Goal: Task Accomplishment & Management: Complete application form

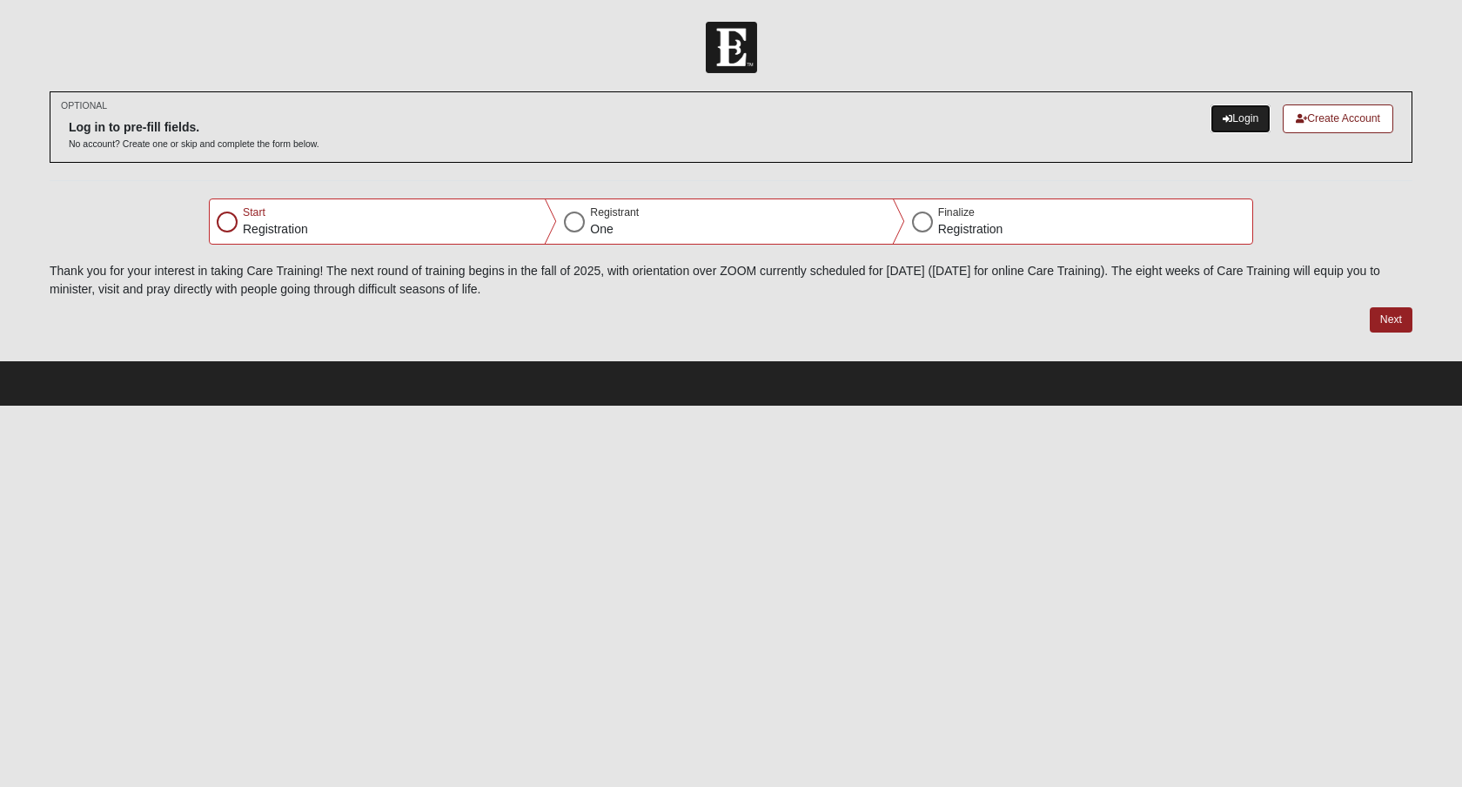
click at [1210, 118] on link "Login" at bounding box center [1240, 118] width 60 height 29
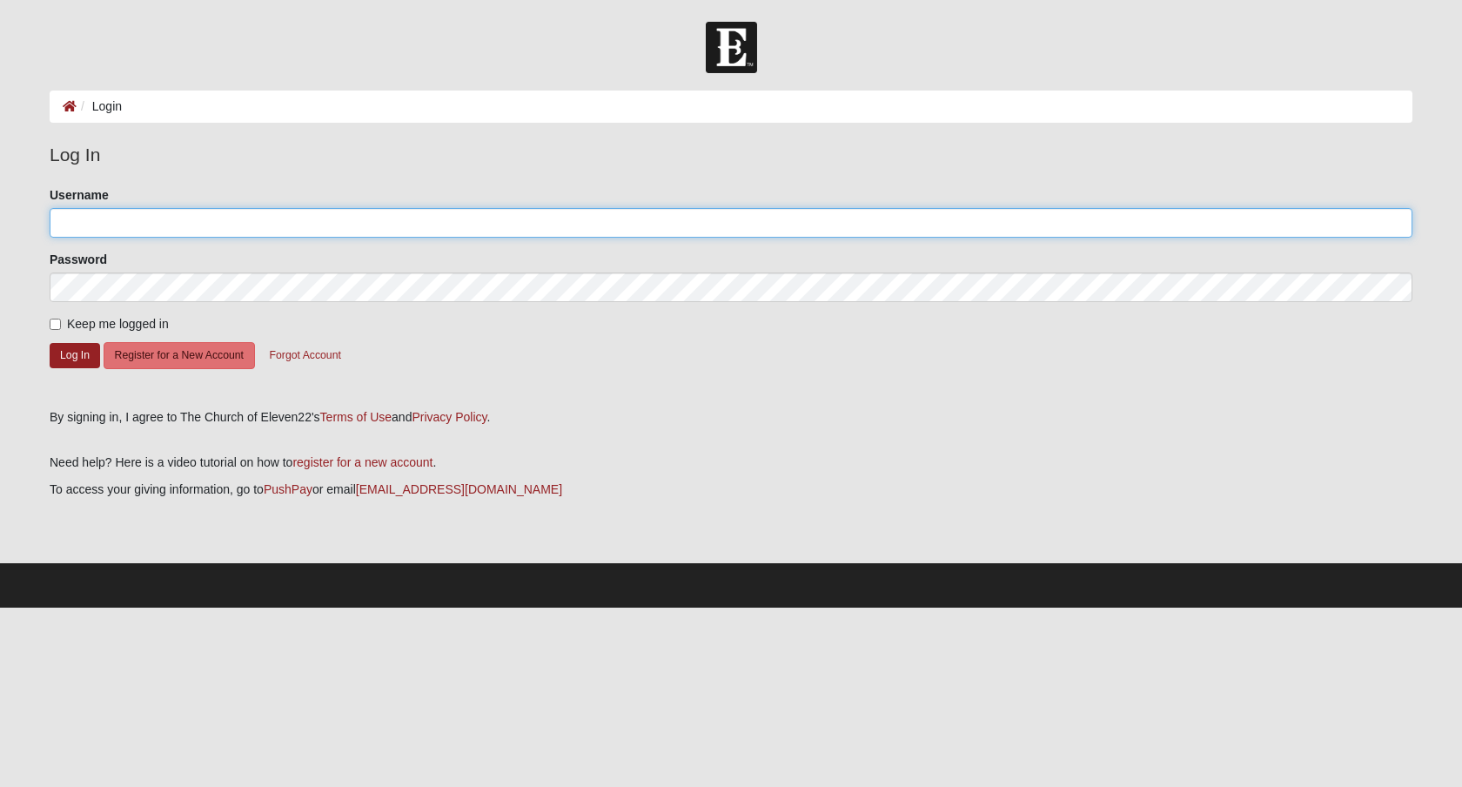
click at [132, 217] on input "Username" at bounding box center [731, 223] width 1363 height 30
type input "klangland"
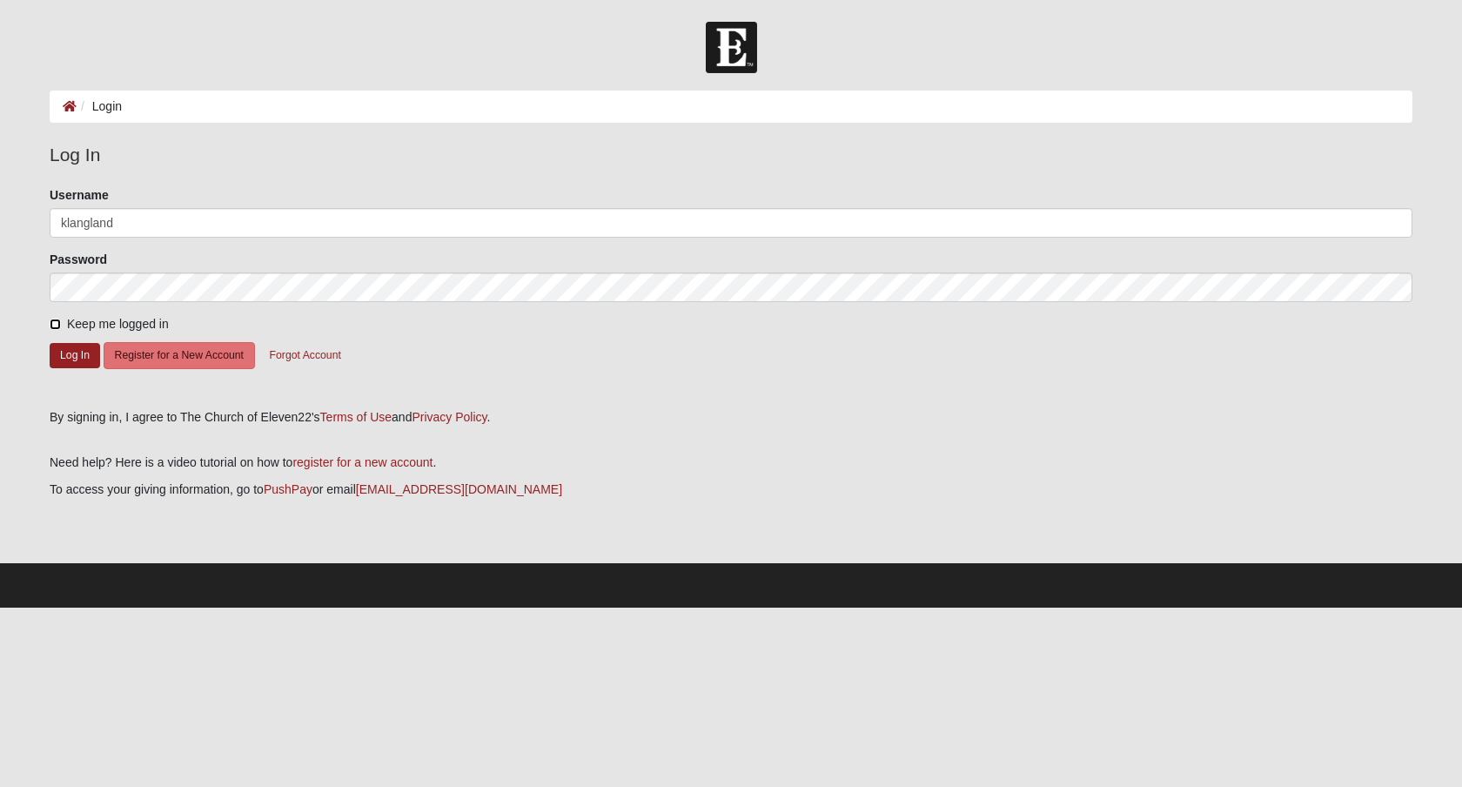
click at [57, 326] on input "Keep me logged in" at bounding box center [55, 323] width 11 height 11
checkbox input "true"
click at [85, 367] on button "Log In" at bounding box center [75, 355] width 50 height 25
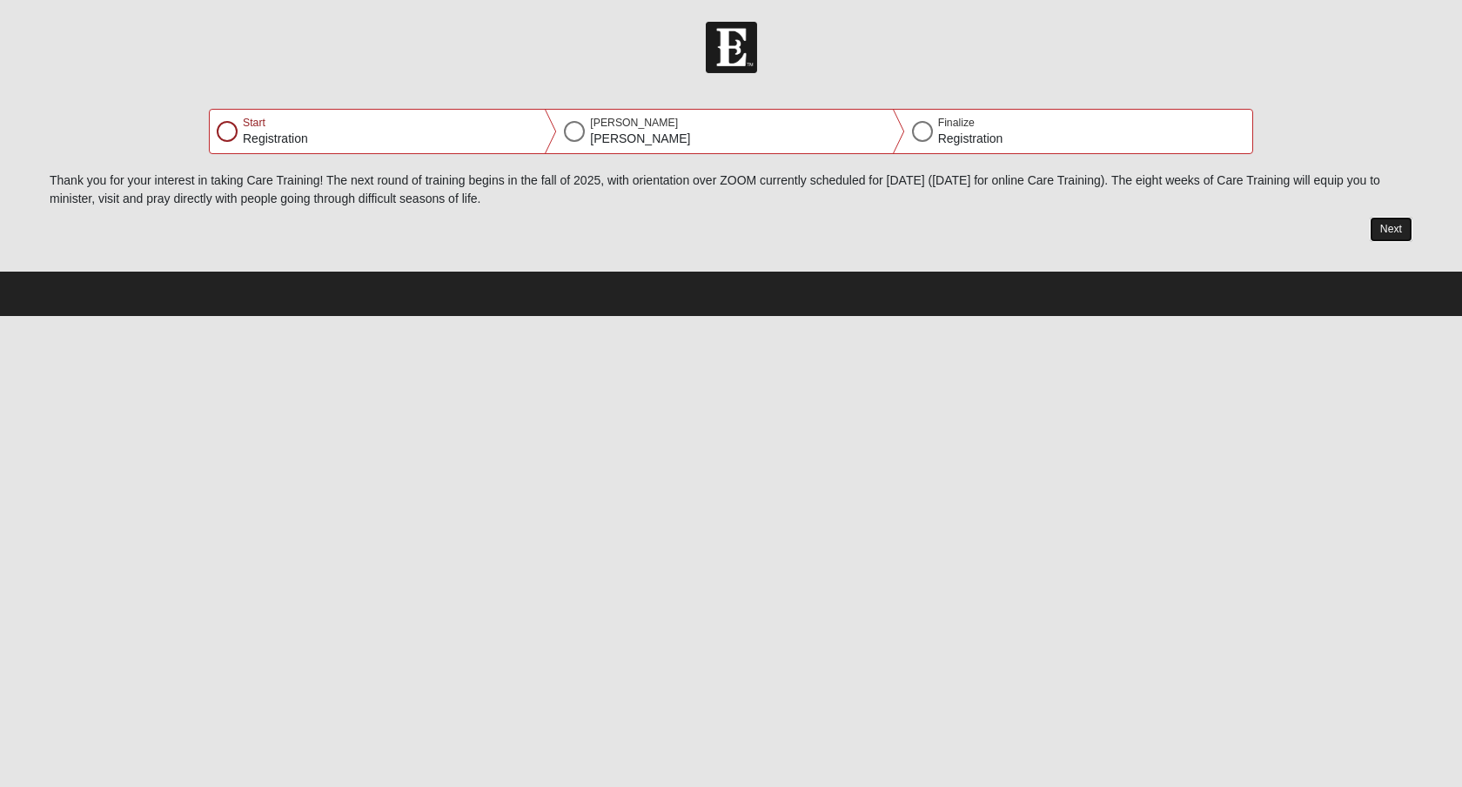
click at [1380, 242] on button "Next" at bounding box center [1391, 229] width 43 height 25
select select "2"
select select "17"
select select "1966"
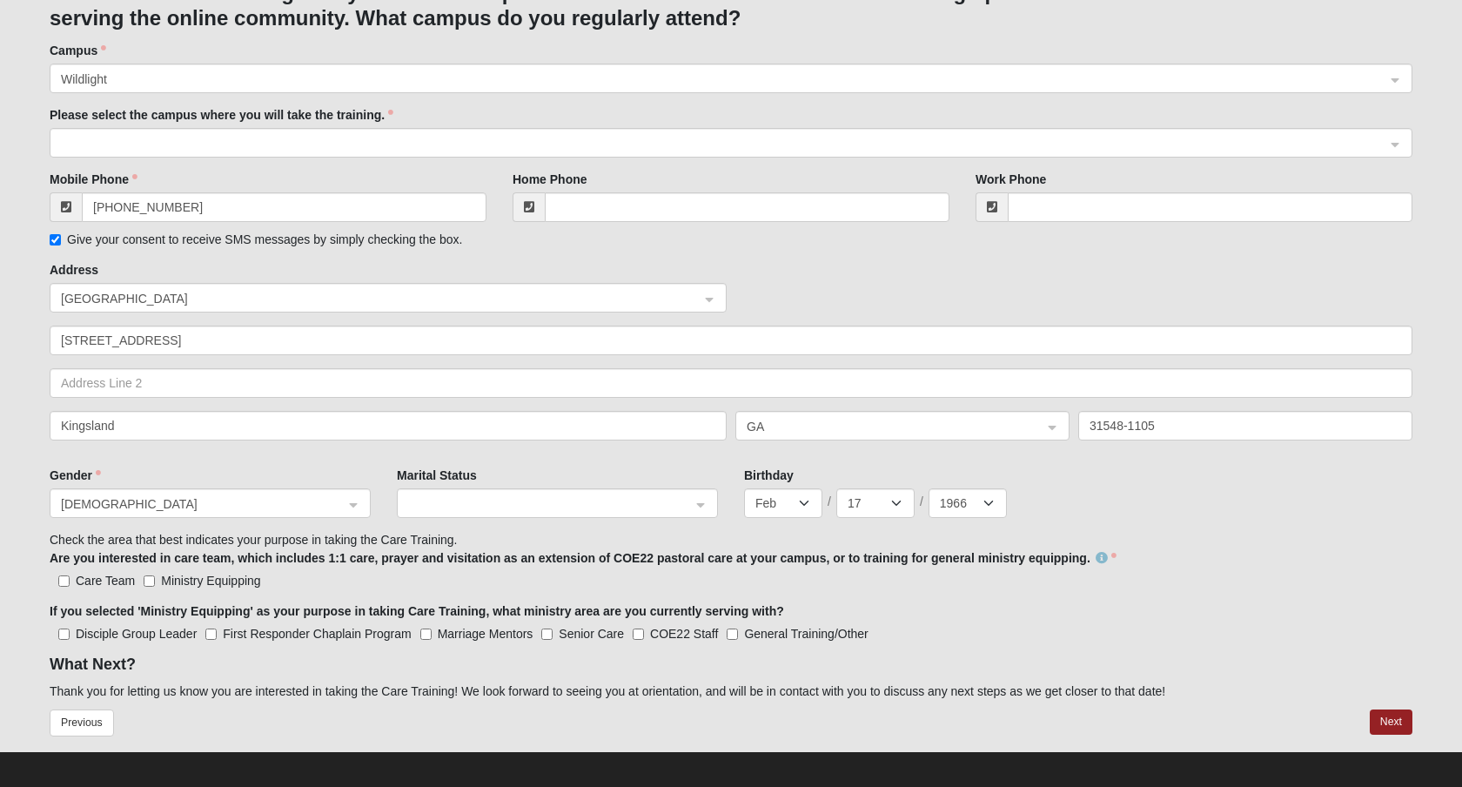
scroll to position [482, 0]
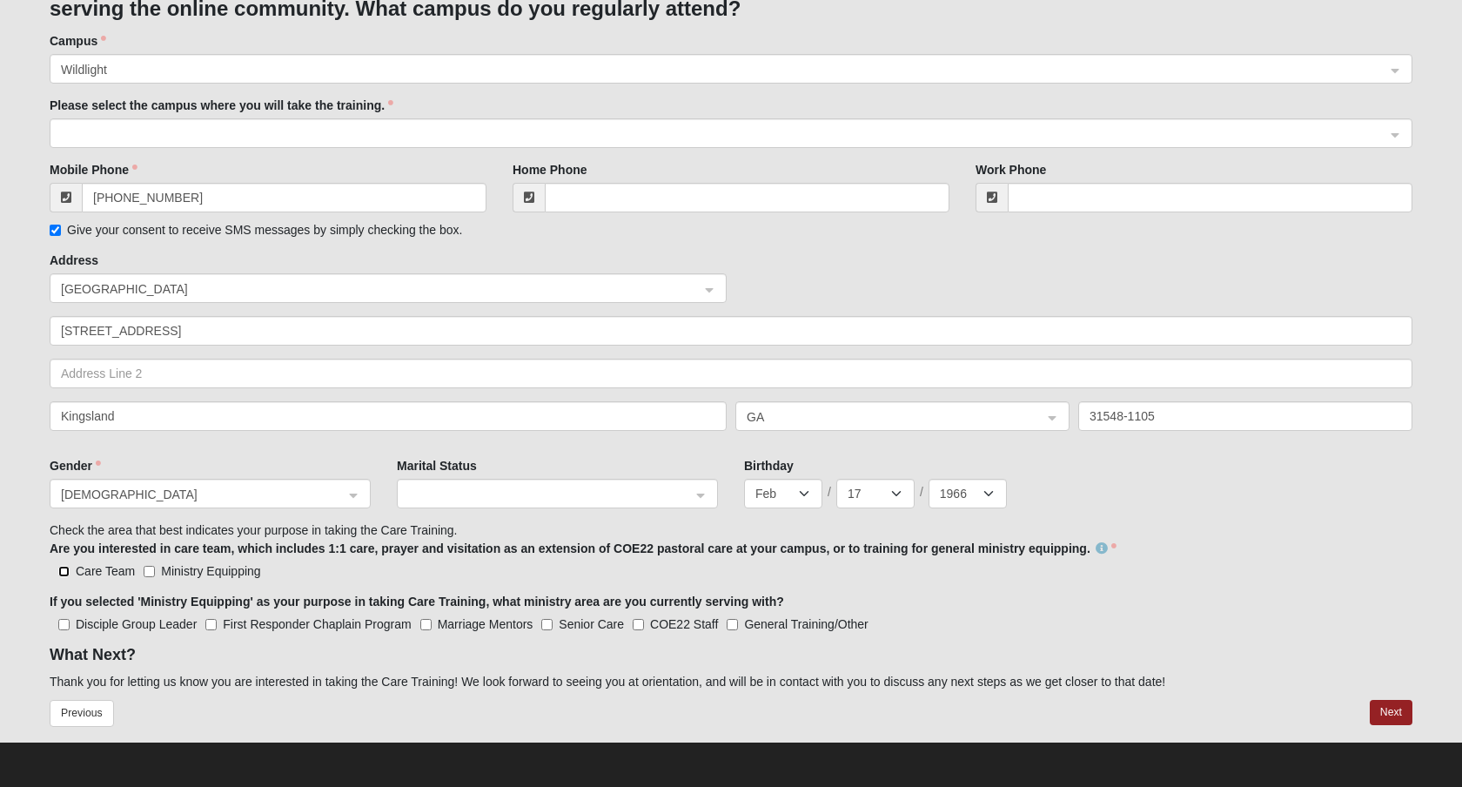
click at [64, 566] on input "Care Team" at bounding box center [63, 571] width 11 height 11
checkbox input "true"
click at [154, 566] on input "Ministry Equipping" at bounding box center [149, 571] width 11 height 11
checkbox input "true"
click at [63, 619] on Leader "Disciple Group Leader" at bounding box center [63, 624] width 11 height 11
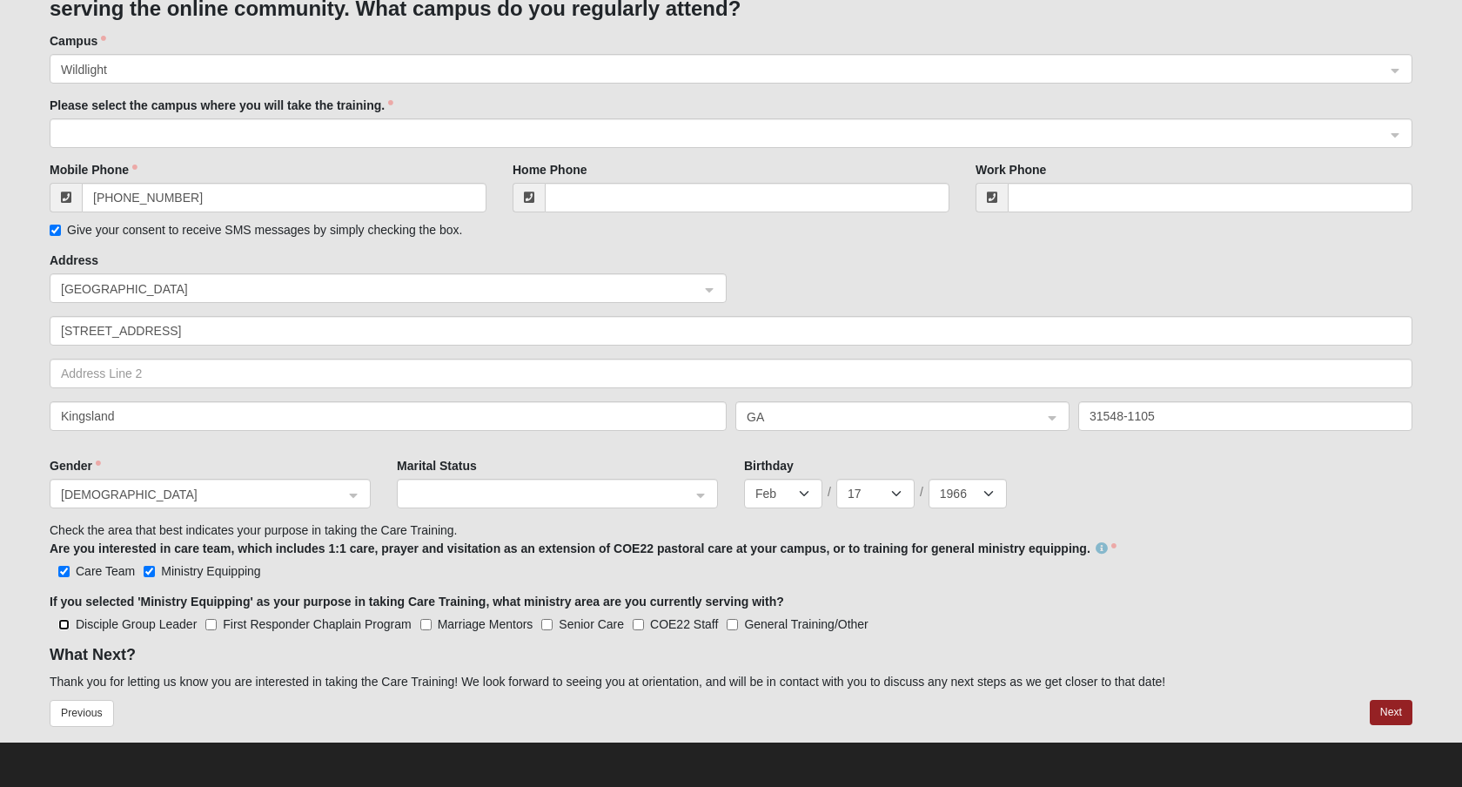
checkbox Leader "true"
click at [569, 485] on span at bounding box center [549, 494] width 283 height 19
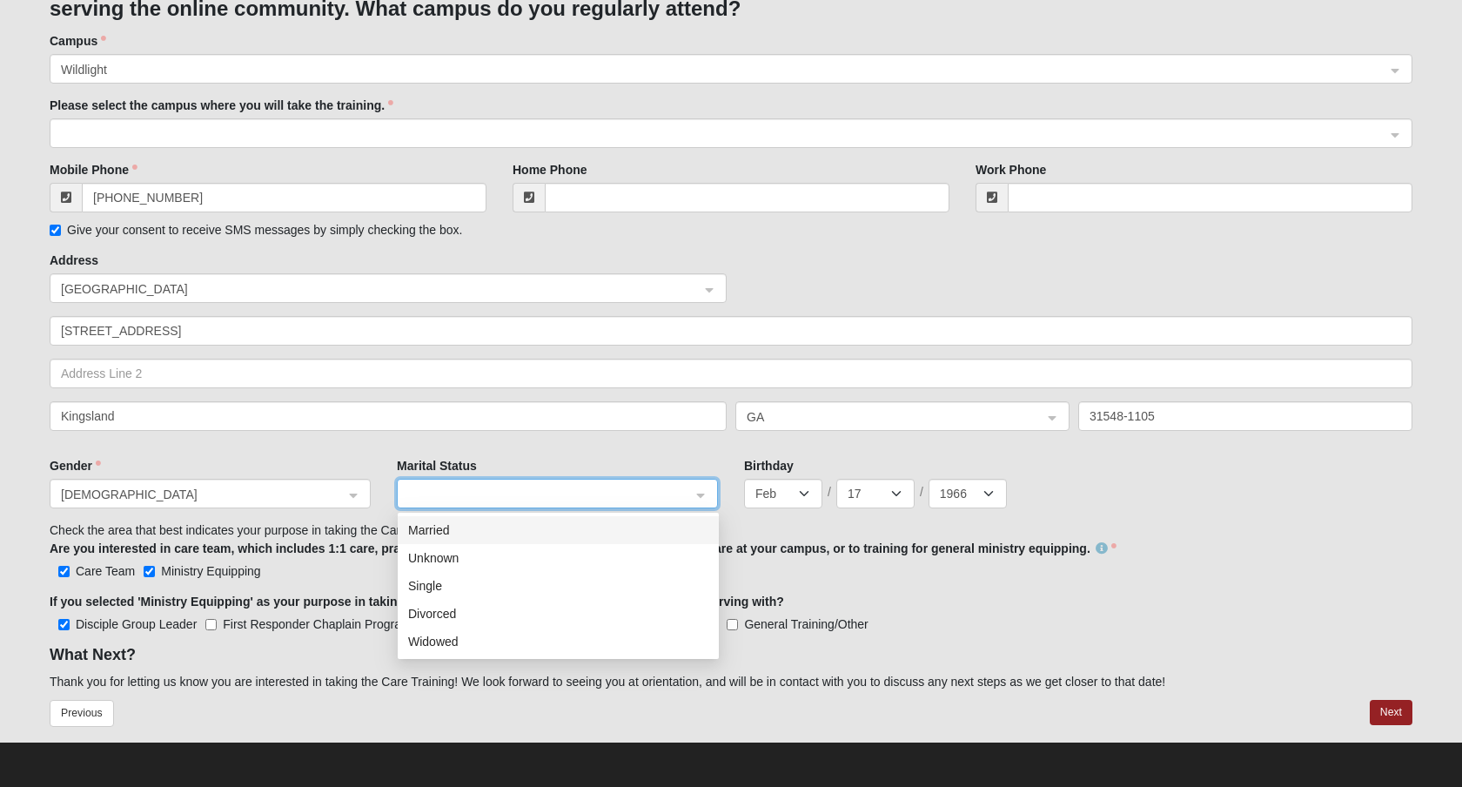
click at [428, 520] on div "Married" at bounding box center [558, 529] width 300 height 19
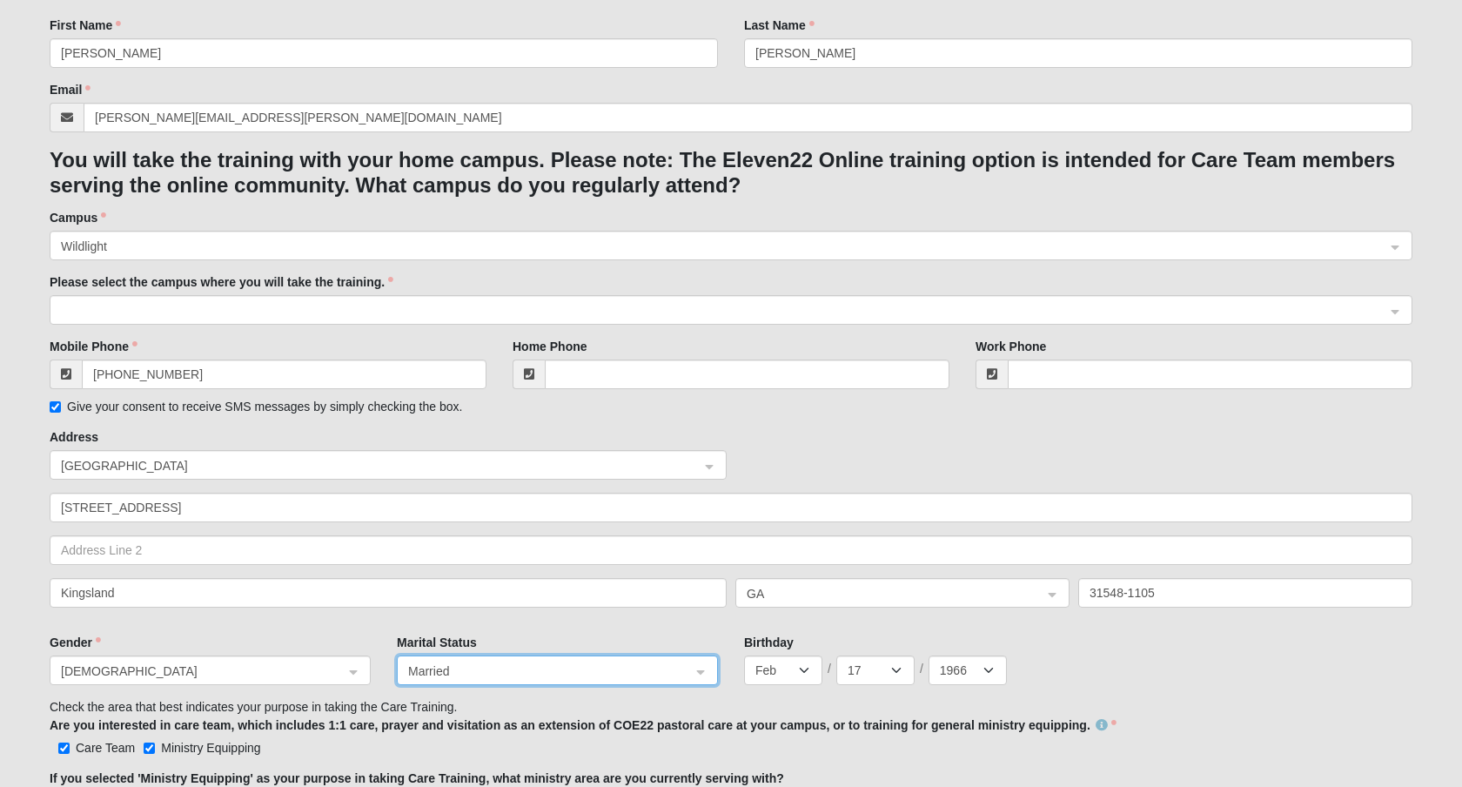
scroll to position [255, 0]
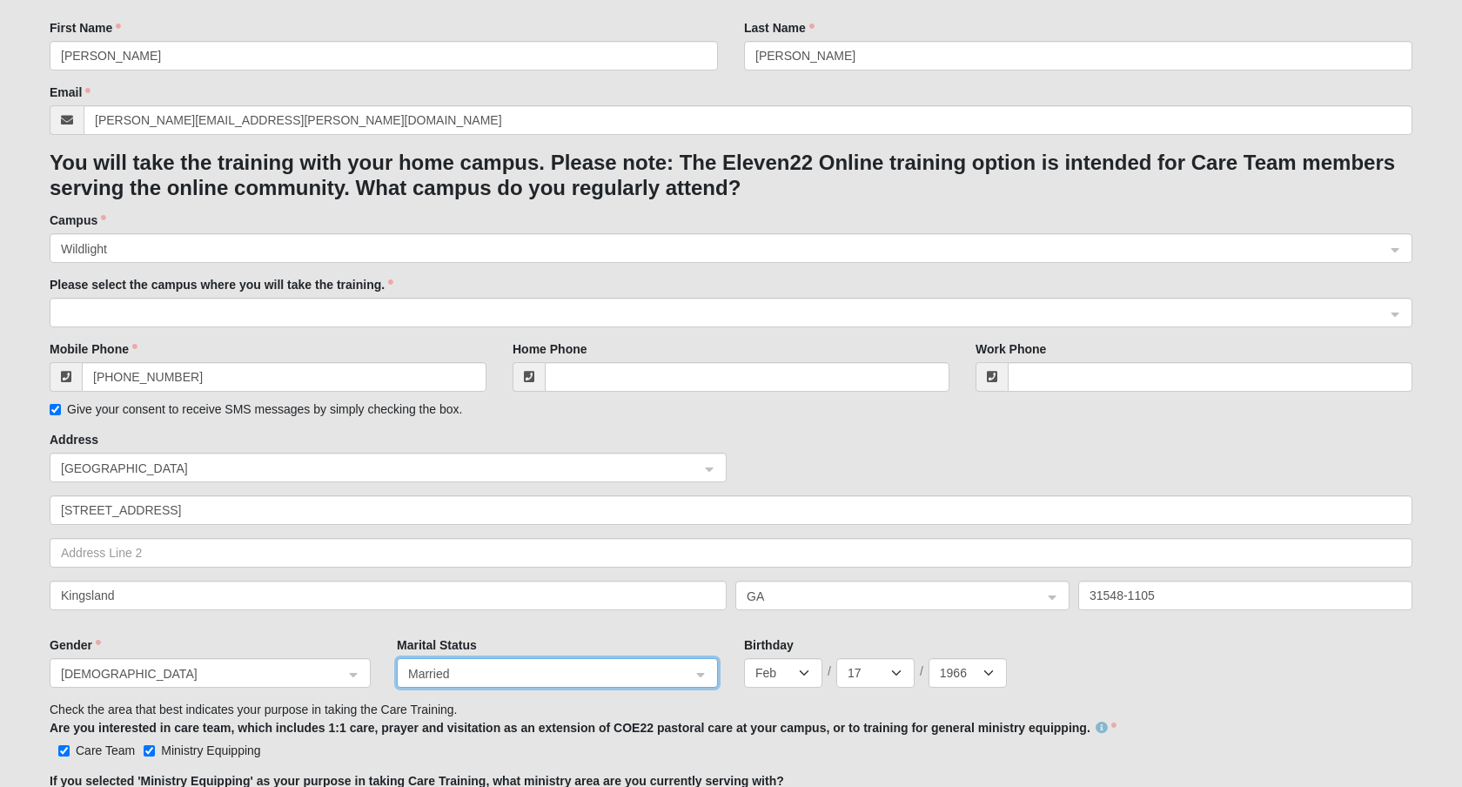
click at [330, 323] on span at bounding box center [723, 313] width 1324 height 19
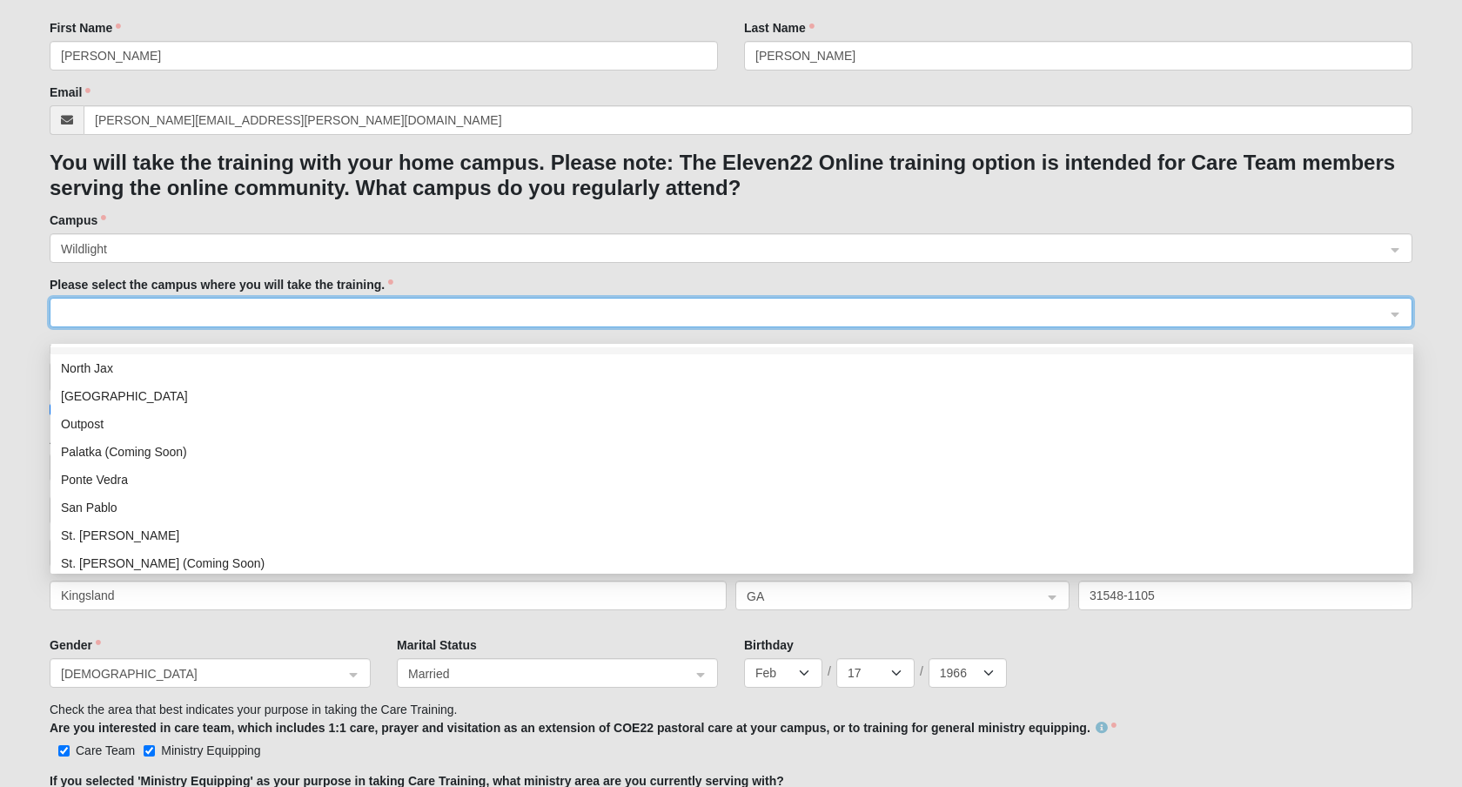
scroll to position [223, 0]
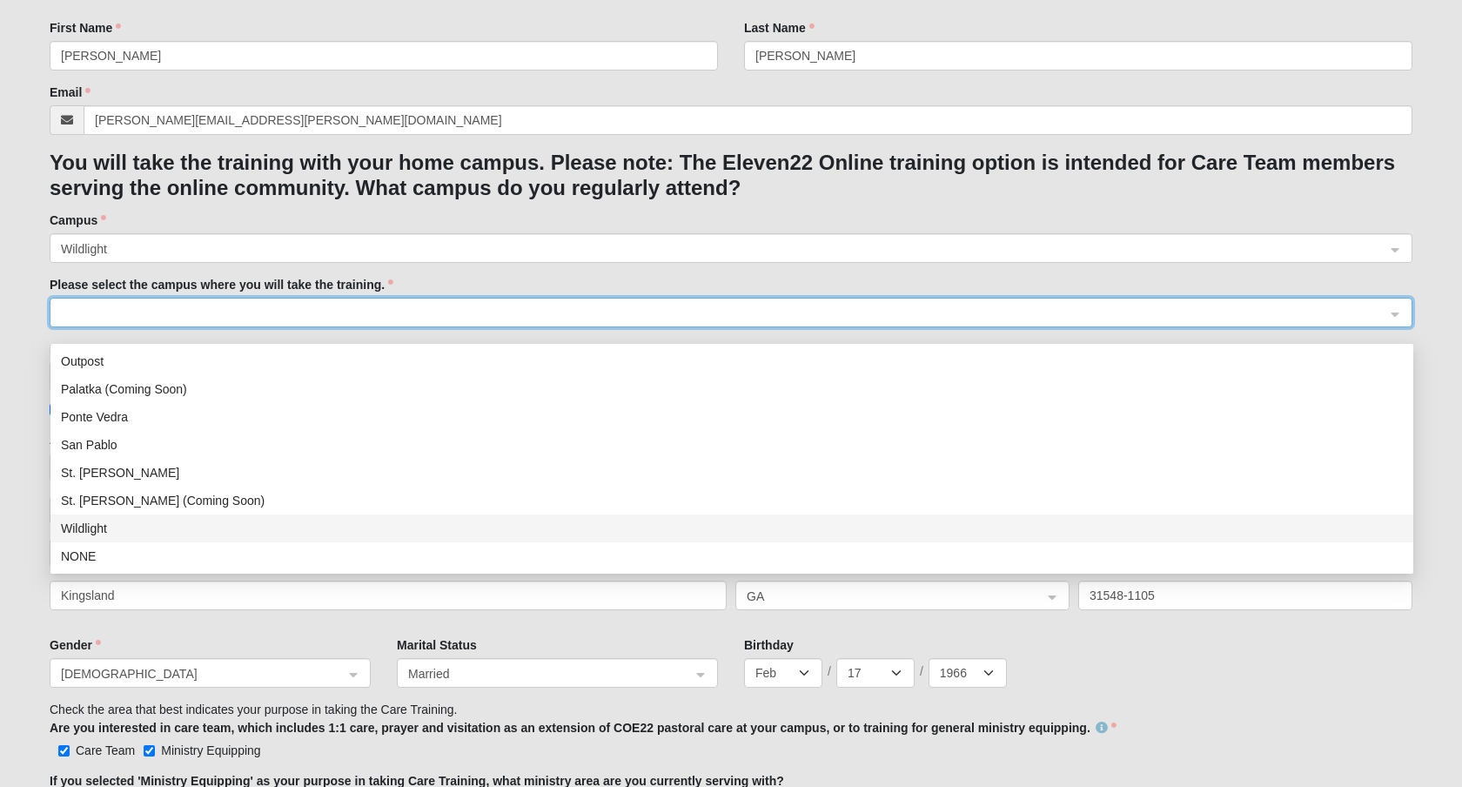
click at [83, 538] on div "Wildlight" at bounding box center [731, 528] width 1363 height 28
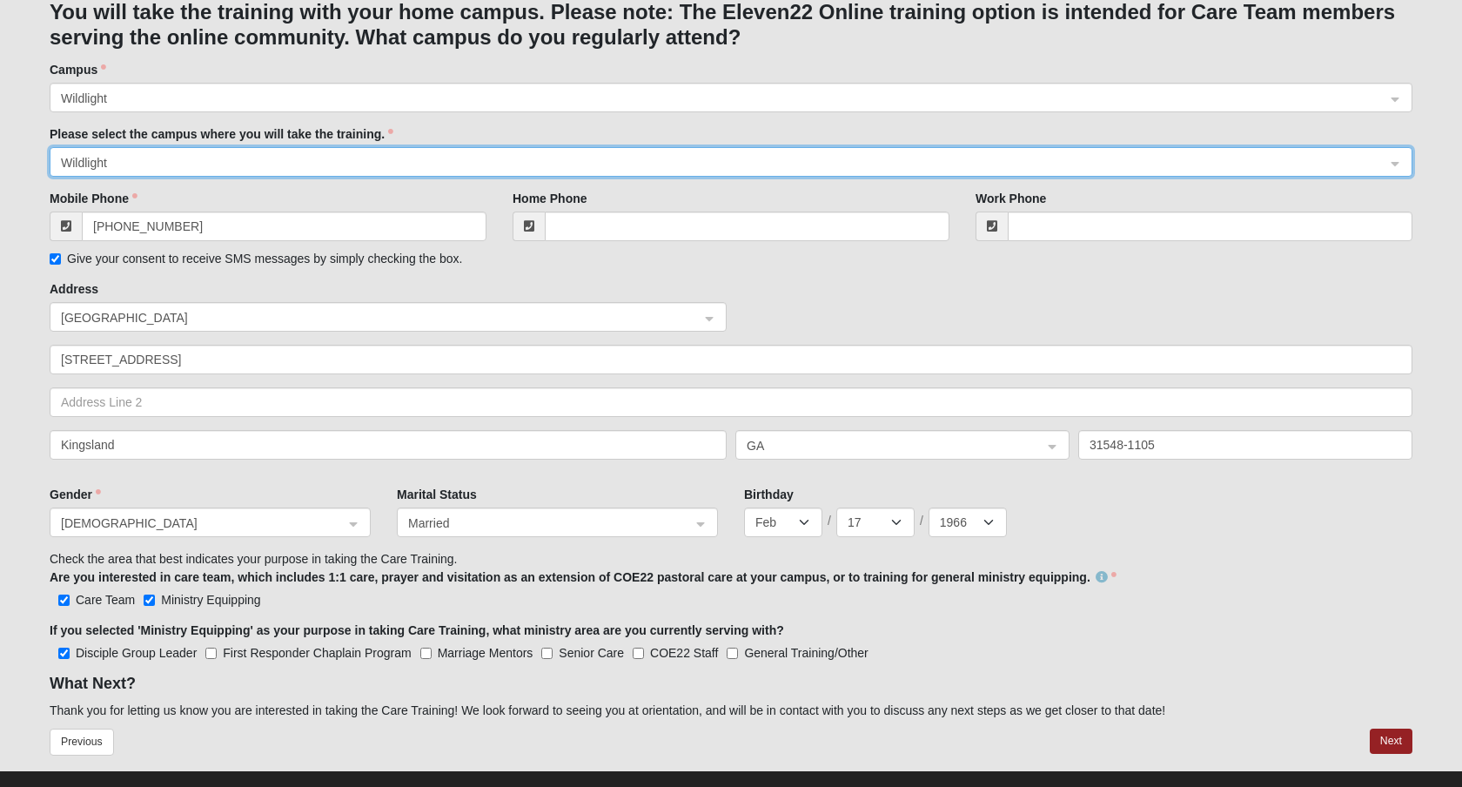
scroll to position [482, 0]
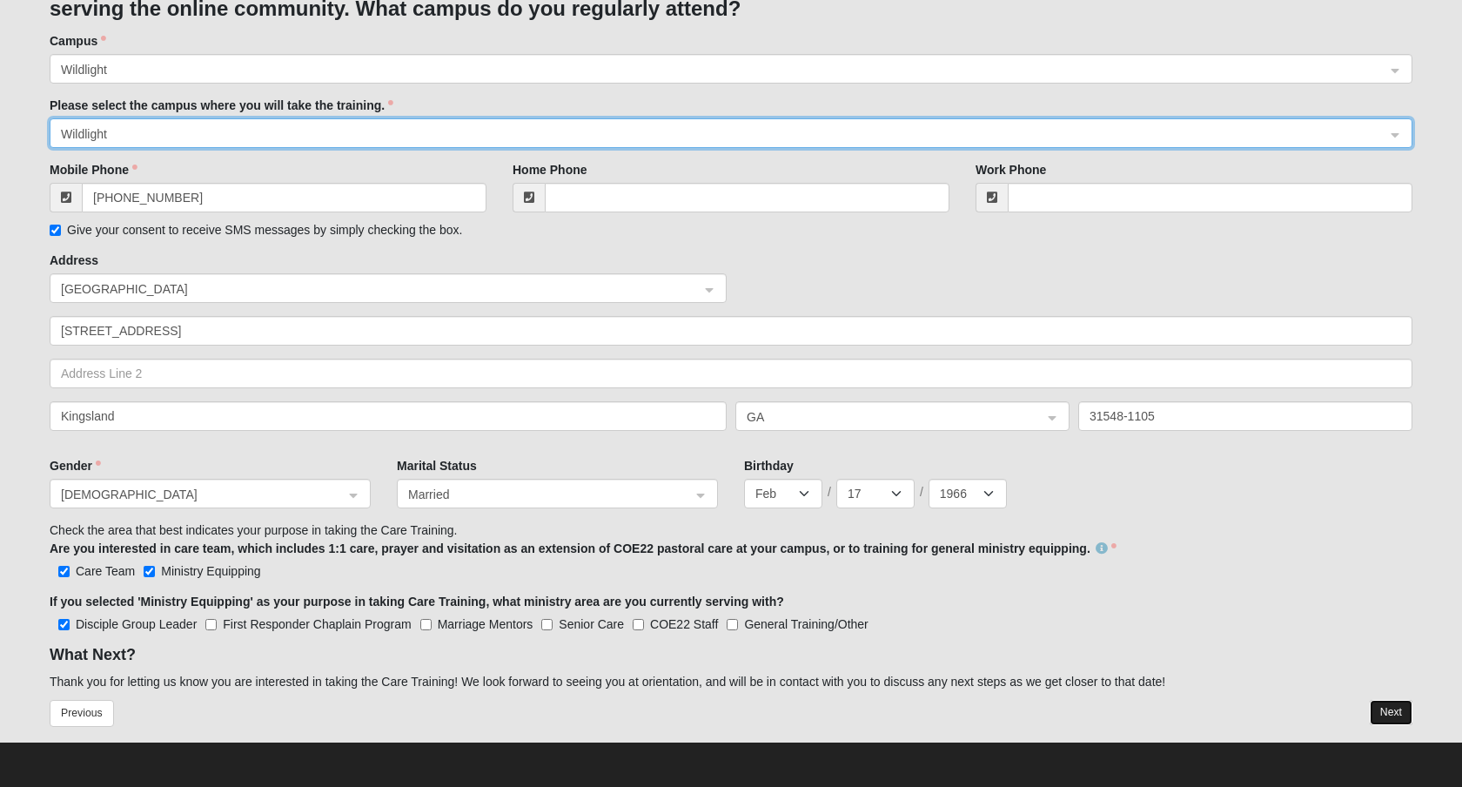
click at [1392, 708] on button "Next" at bounding box center [1391, 712] width 43 height 25
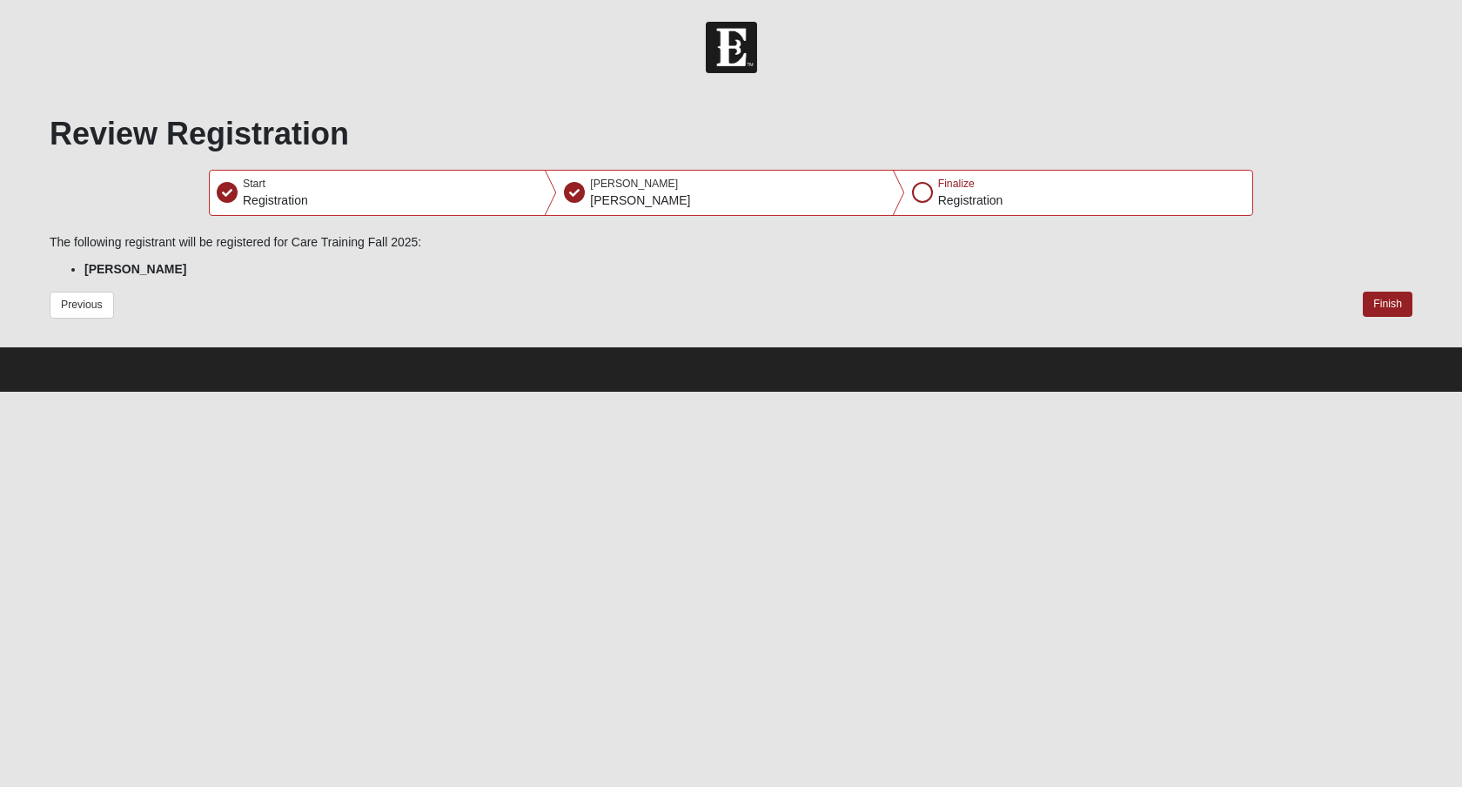
scroll to position [0, 0]
click at [1384, 317] on button "Finish" at bounding box center [1388, 304] width 50 height 25
